Goal: Transaction & Acquisition: Register for event/course

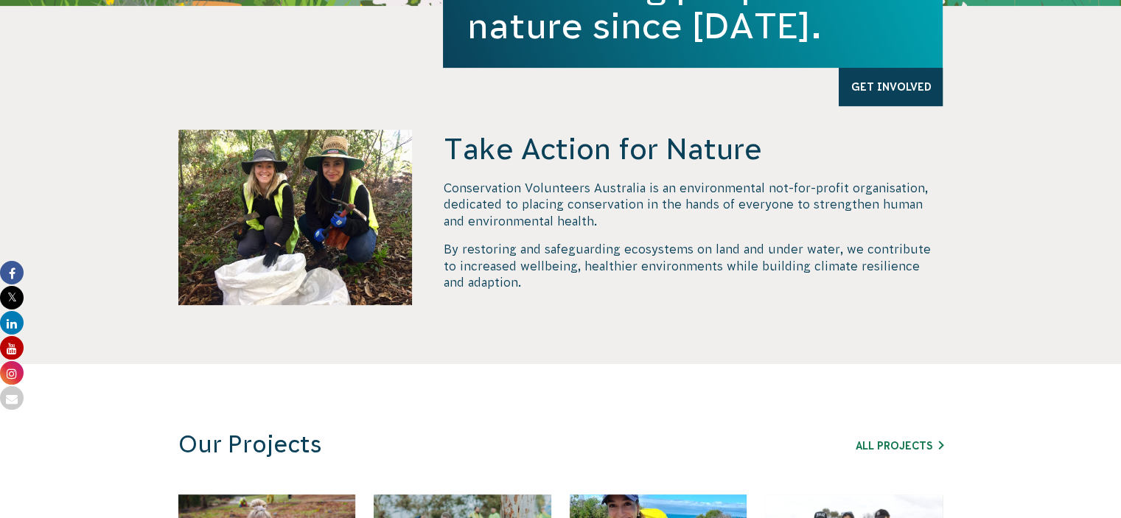
scroll to position [884, 0]
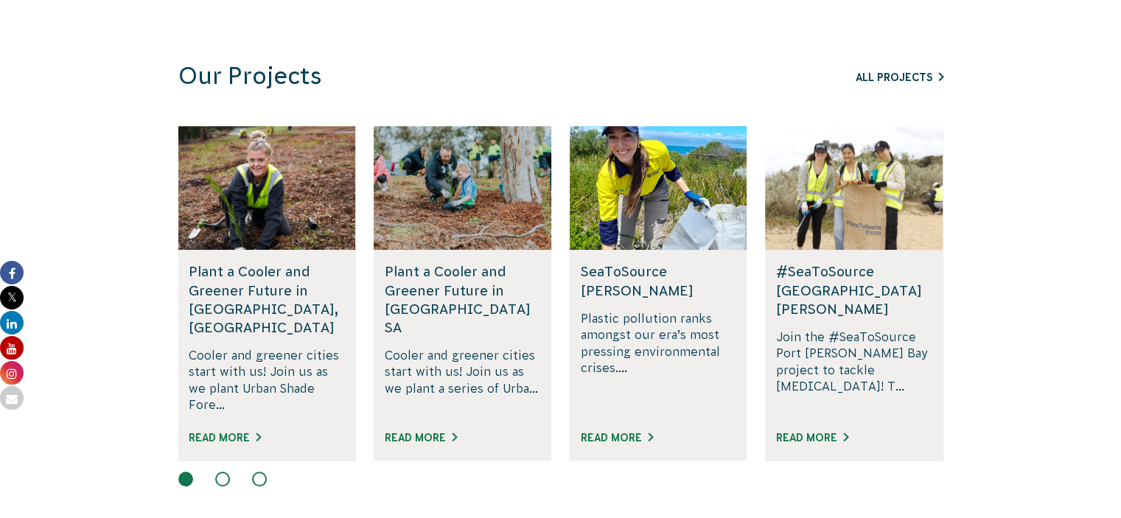
click at [917, 82] on link "All Projects" at bounding box center [899, 77] width 88 height 12
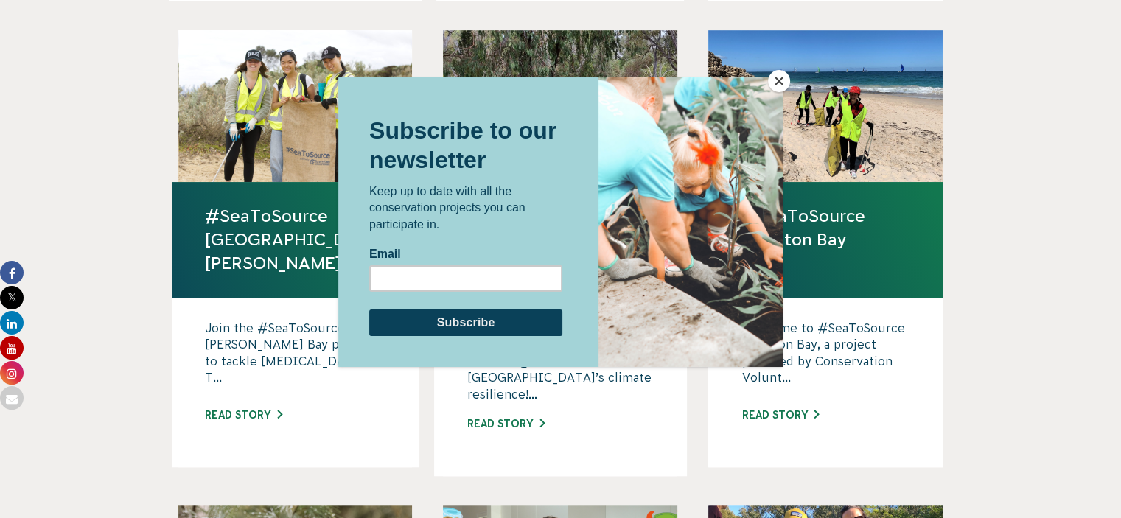
scroll to position [958, 0]
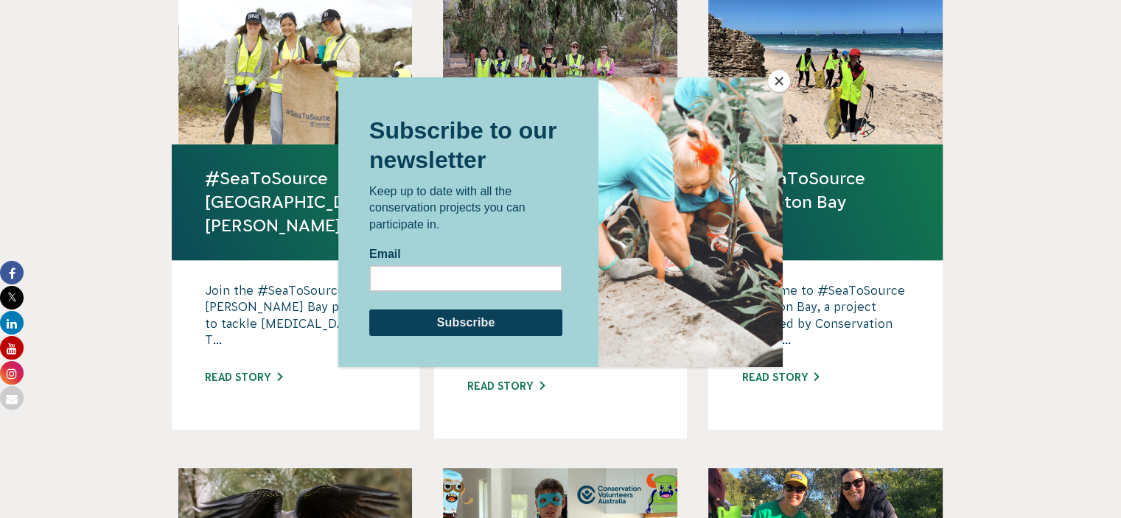
click at [788, 79] on button "Close" at bounding box center [779, 81] width 22 height 22
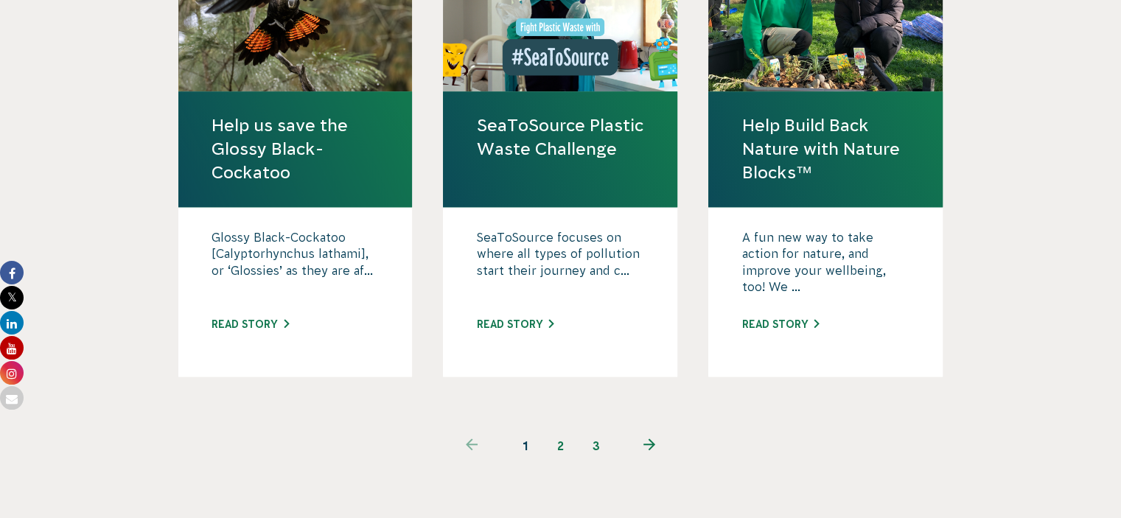
scroll to position [1547, 0]
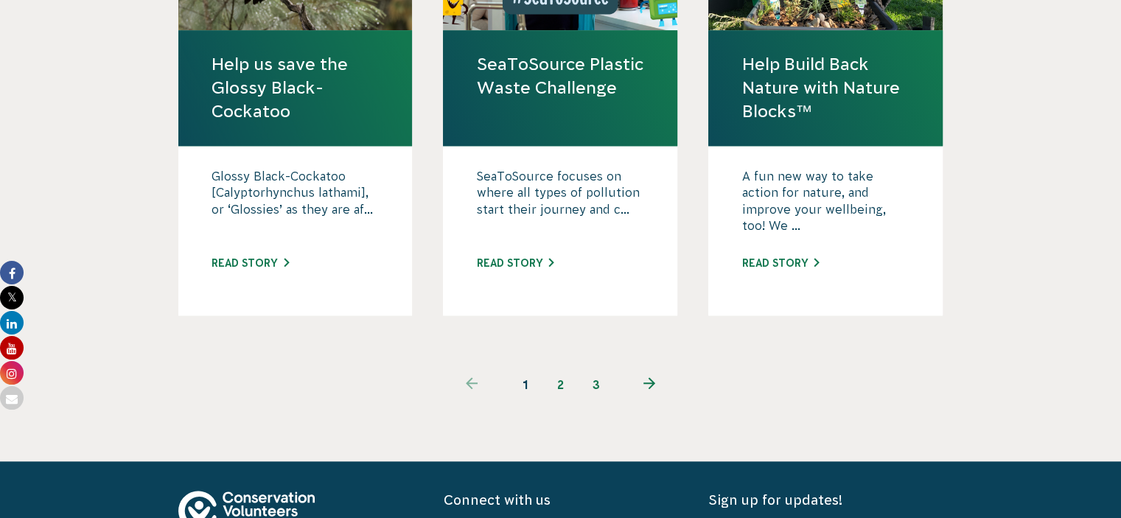
click at [559, 367] on link "2" at bounding box center [560, 384] width 35 height 35
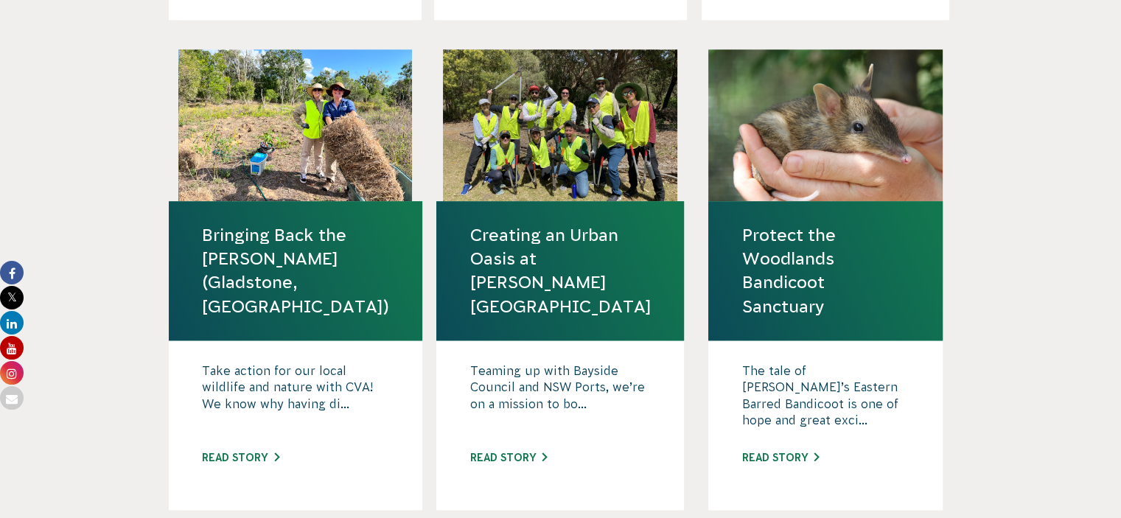
scroll to position [1768, 0]
